Goal: Task Accomplishment & Management: Manage account settings

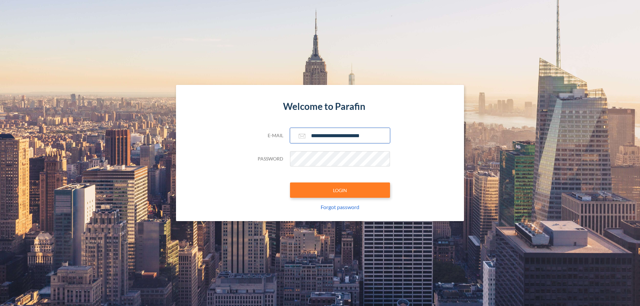
type input "**********"
click at [340, 190] on button "LOGIN" at bounding box center [340, 190] width 100 height 15
